Goal: Task Accomplishment & Management: Manage account settings

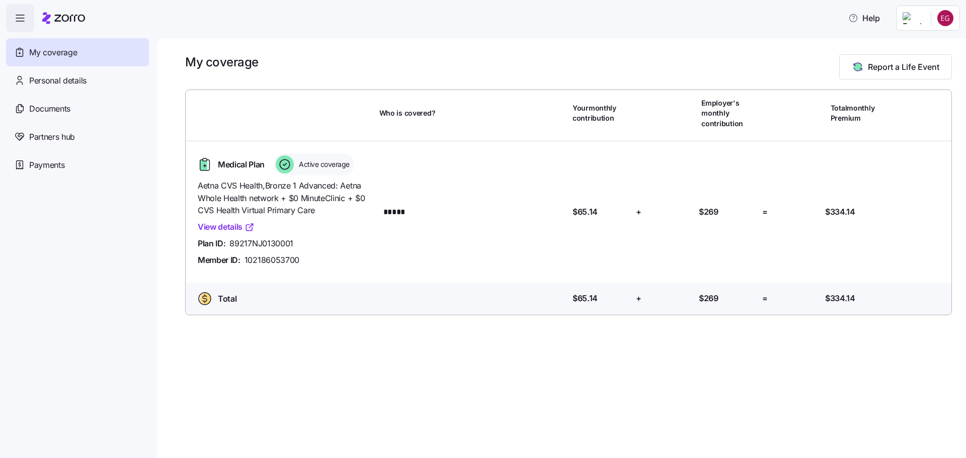
click at [339, 165] on span "Active coverage" at bounding box center [323, 164] width 54 height 10
click at [313, 162] on span "Active coverage" at bounding box center [323, 164] width 54 height 10
click at [108, 158] on div "Payments" at bounding box center [77, 165] width 143 height 28
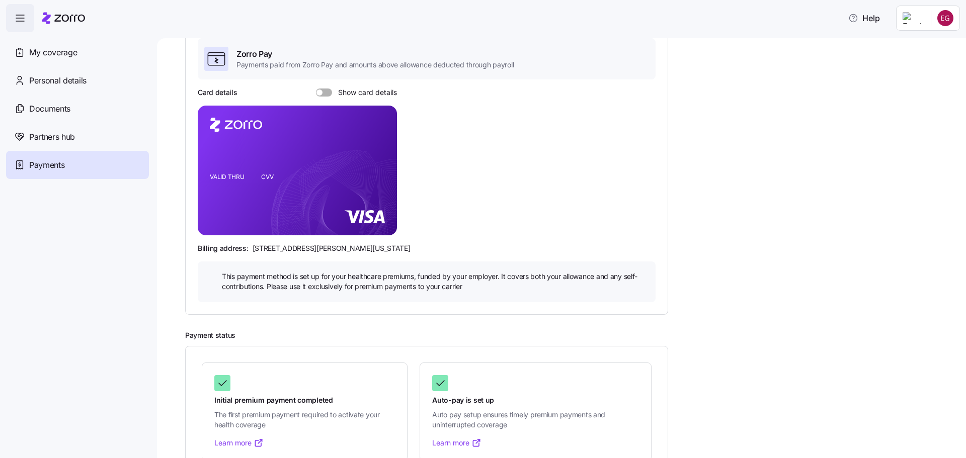
scroll to position [101, 0]
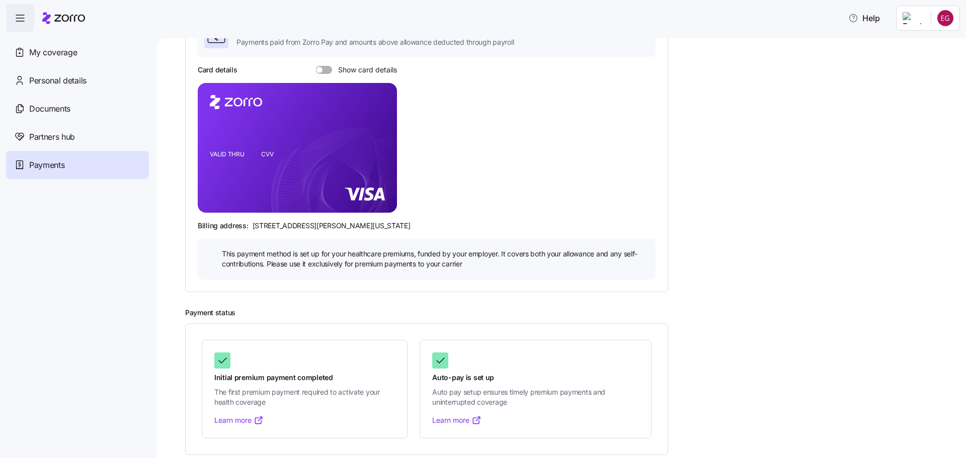
click at [322, 70] on span at bounding box center [327, 70] width 10 height 8
click at [316, 66] on input "Show card details" at bounding box center [316, 66] width 0 height 0
click at [322, 70] on span at bounding box center [321, 70] width 10 height 8
click at [316, 66] on input "Show card details" at bounding box center [316, 66] width 0 height 0
click at [322, 70] on span at bounding box center [327, 70] width 10 height 8
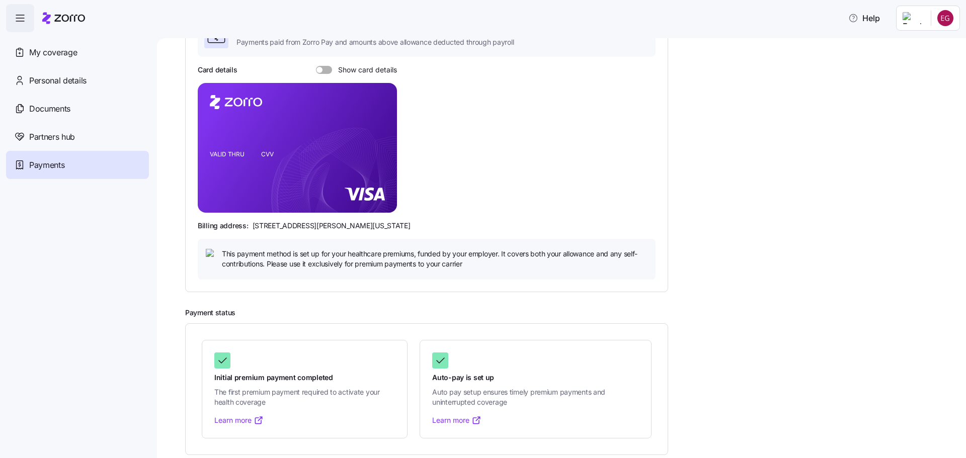
click at [316, 66] on input "Show card details" at bounding box center [316, 66] width 0 height 0
click at [322, 70] on span at bounding box center [321, 70] width 10 height 8
click at [316, 66] on input "Show card details" at bounding box center [316, 66] width 0 height 0
click at [322, 70] on span at bounding box center [327, 70] width 10 height 8
click at [316, 66] on input "Show card details" at bounding box center [316, 66] width 0 height 0
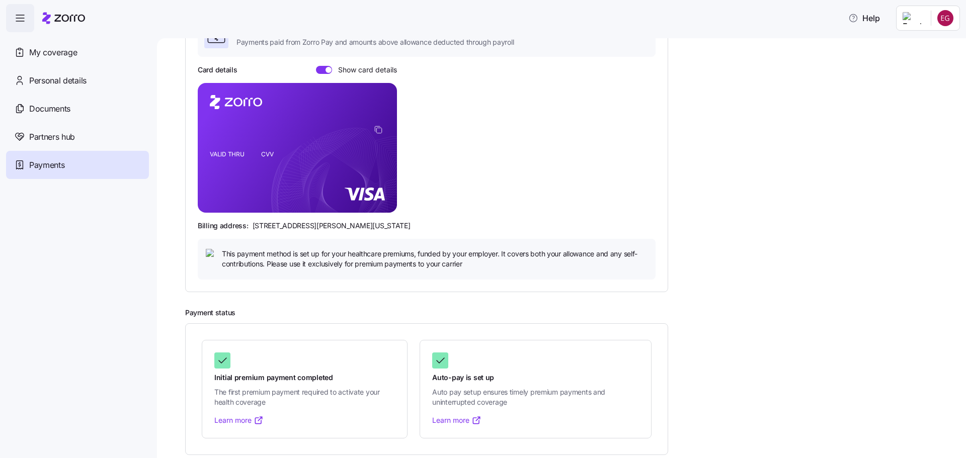
click at [322, 70] on span at bounding box center [321, 70] width 10 height 8
click at [316, 66] on input "Show card details" at bounding box center [316, 66] width 0 height 0
click at [322, 70] on span at bounding box center [327, 70] width 10 height 8
click at [316, 66] on input "Show card details" at bounding box center [316, 66] width 0 height 0
click at [322, 70] on span at bounding box center [321, 70] width 10 height 8
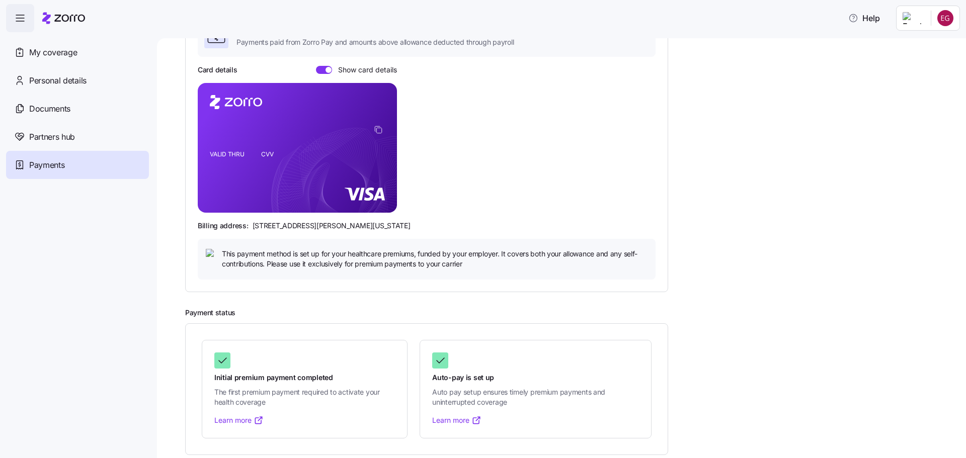
click at [316, 66] on input "Show card details" at bounding box center [316, 66] width 0 height 0
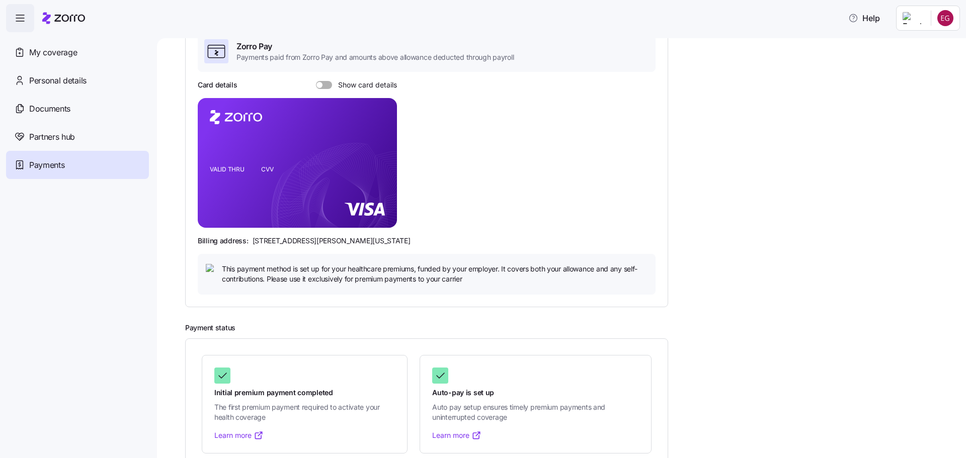
scroll to position [110, 0]
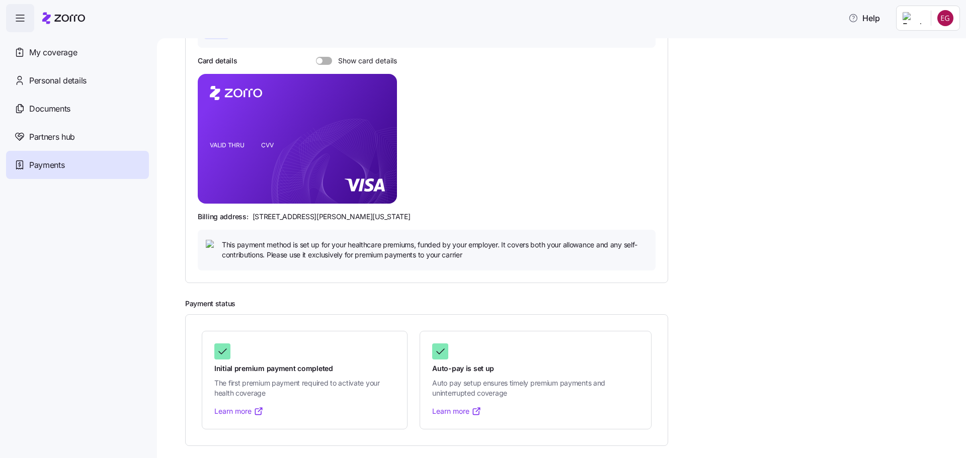
click at [441, 353] on icon at bounding box center [441, 351] width 8 height 5
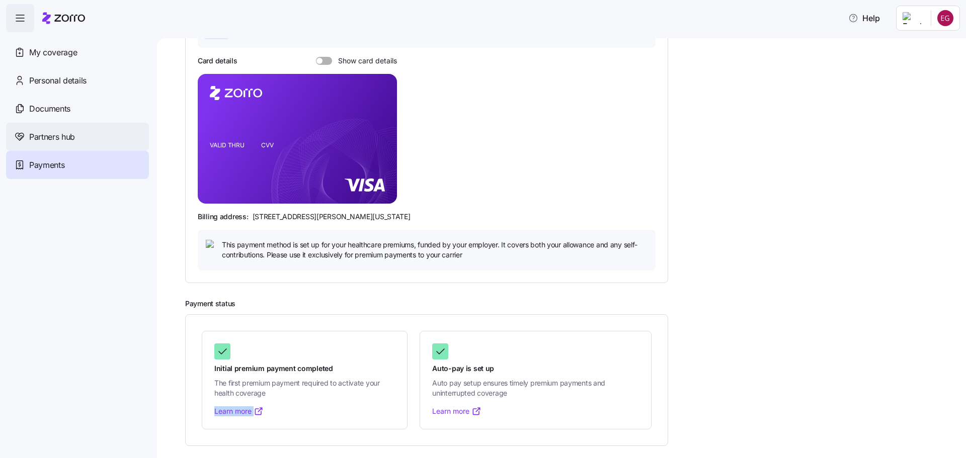
click at [75, 140] on span "Partners hub" at bounding box center [52, 137] width 46 height 13
